Goal: Go to known website: Go to known website

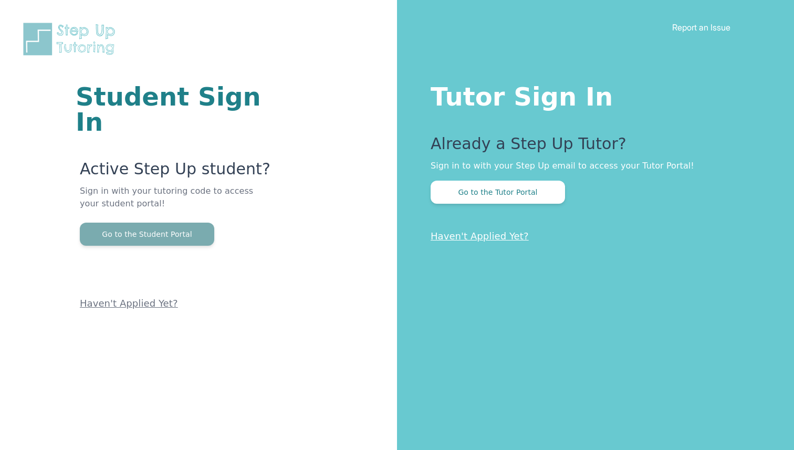
click at [163, 223] on button "Go to the Student Portal" at bounding box center [147, 234] width 134 height 23
click at [187, 223] on button "Go to the Student Portal" at bounding box center [147, 234] width 134 height 23
click at [195, 223] on button "Go to the Student Portal" at bounding box center [147, 234] width 134 height 23
click at [184, 223] on button "Go to the Student Portal" at bounding box center [147, 234] width 134 height 23
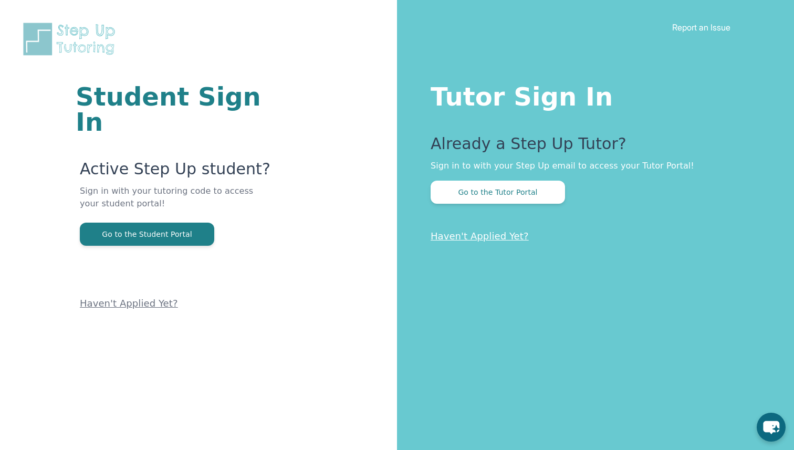
click at [395, 350] on div "Student Sign In Active Step Up student? Sign in with your tutoring code to acce…" at bounding box center [198, 225] width 397 height 450
click at [185, 223] on button "Go to the Student Portal" at bounding box center [147, 234] width 134 height 23
